Goal: Obtain resource: Download file/media

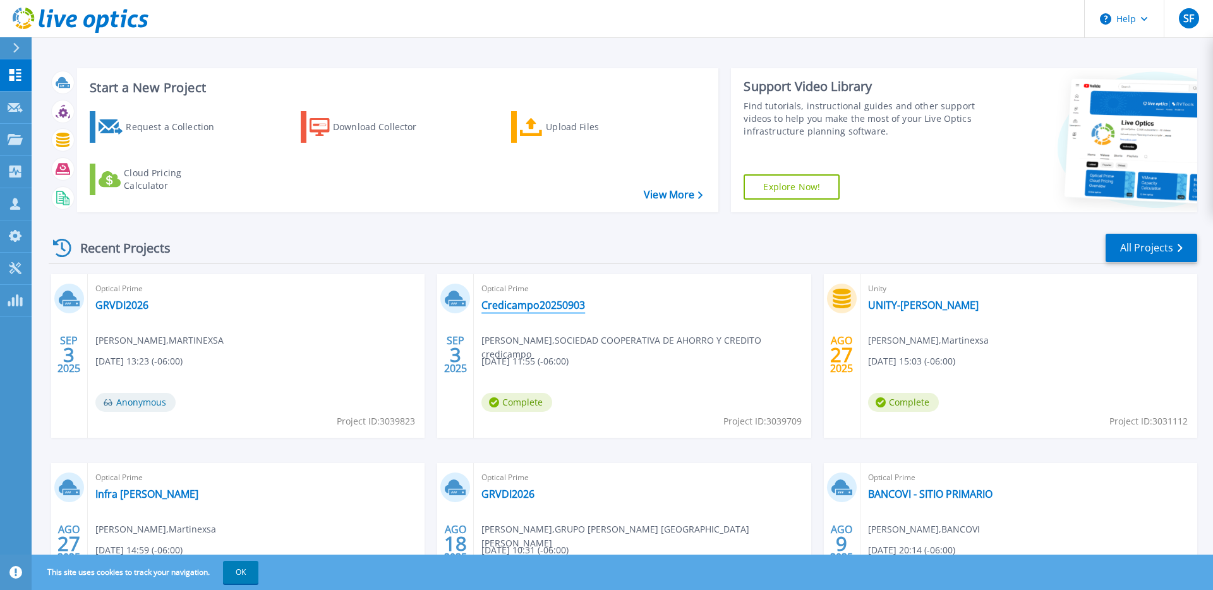
click at [553, 300] on link "Credicampo20250903" at bounding box center [533, 305] width 104 height 13
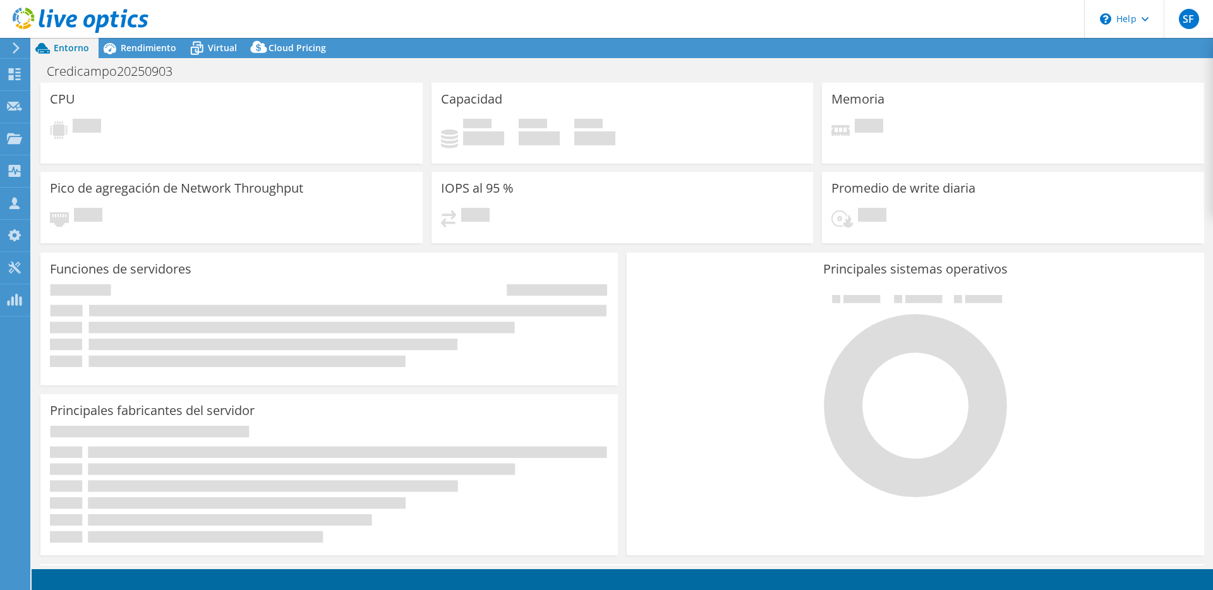
select select "USD"
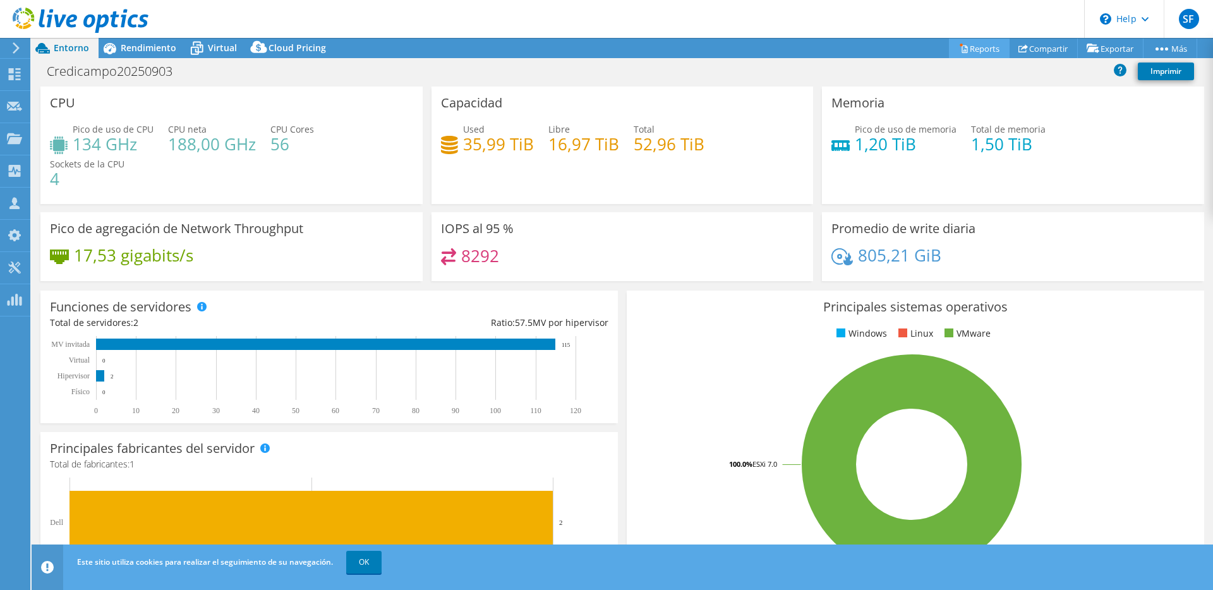
click at [972, 50] on link "Reports" at bounding box center [979, 49] width 61 height 20
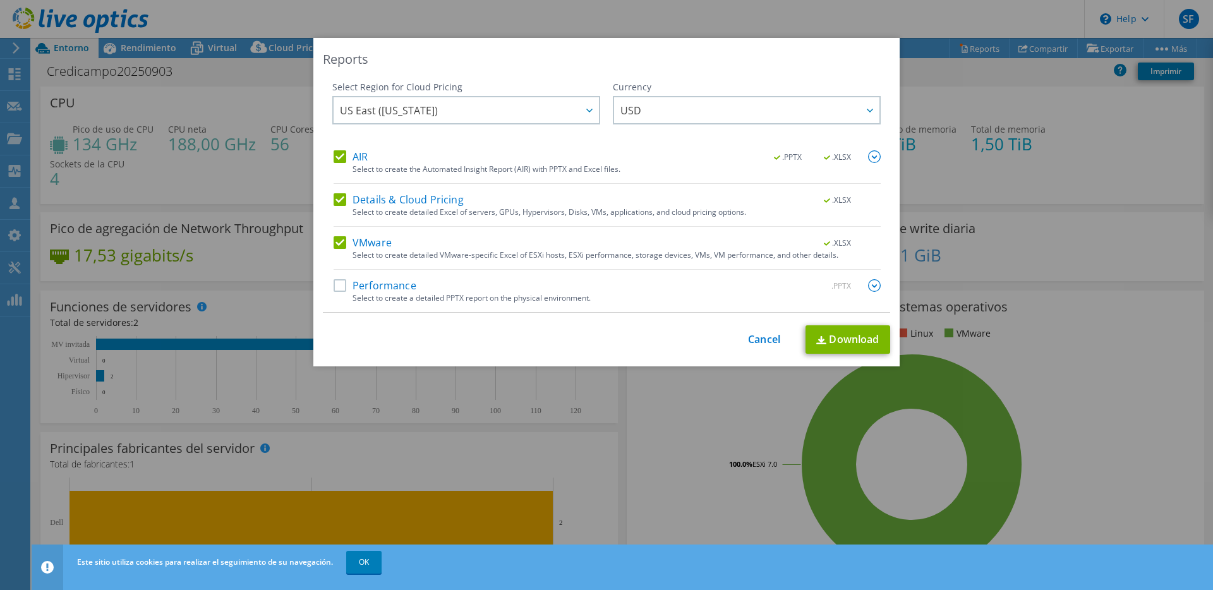
click at [394, 287] on label "Performance" at bounding box center [375, 285] width 83 height 13
click at [0, 0] on input "Performance" at bounding box center [0, 0] width 0 height 0
click at [848, 337] on link "Download" at bounding box center [847, 339] width 85 height 28
